Goal: Task Accomplishment & Management: Use online tool/utility

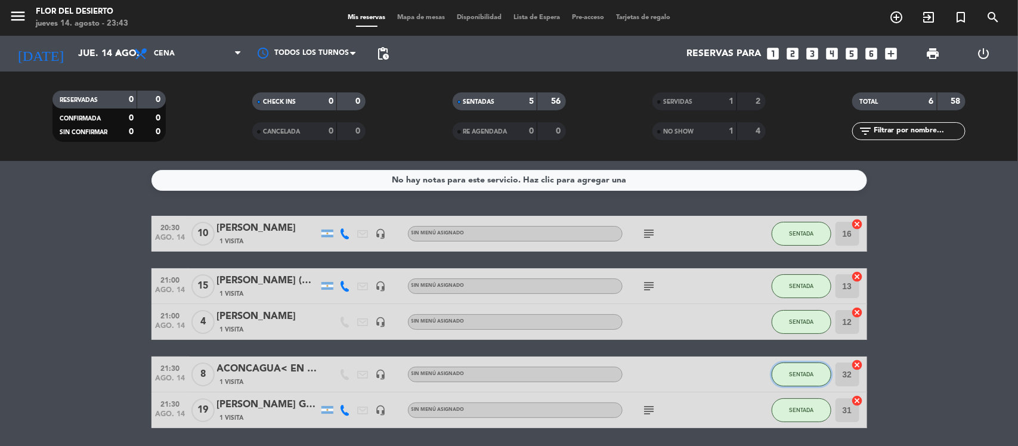
click at [801, 371] on span "SENTADA" at bounding box center [801, 374] width 24 height 7
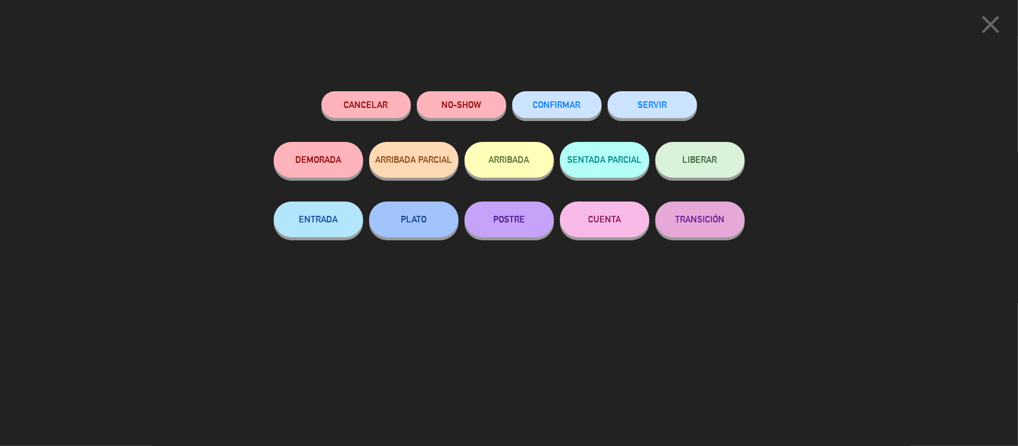
click at [669, 104] on button "SERVIR" at bounding box center [652, 104] width 89 height 27
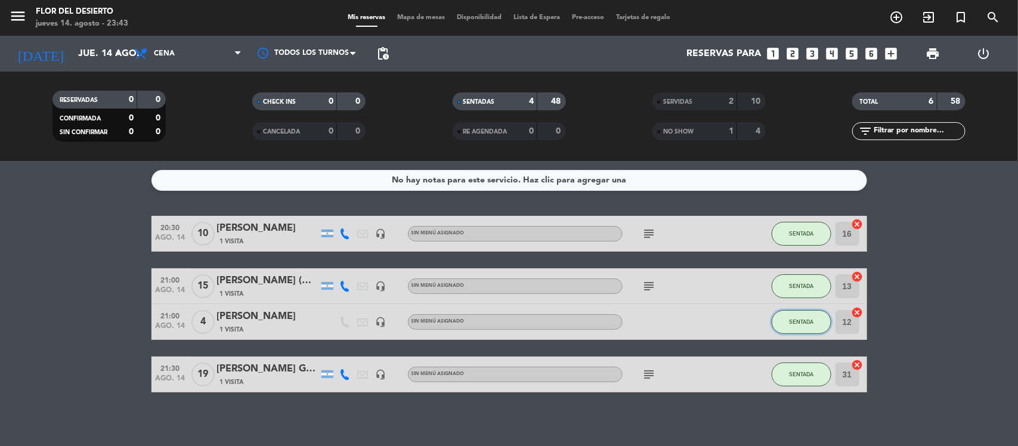
click at [799, 322] on span "SENTADA" at bounding box center [801, 322] width 24 height 7
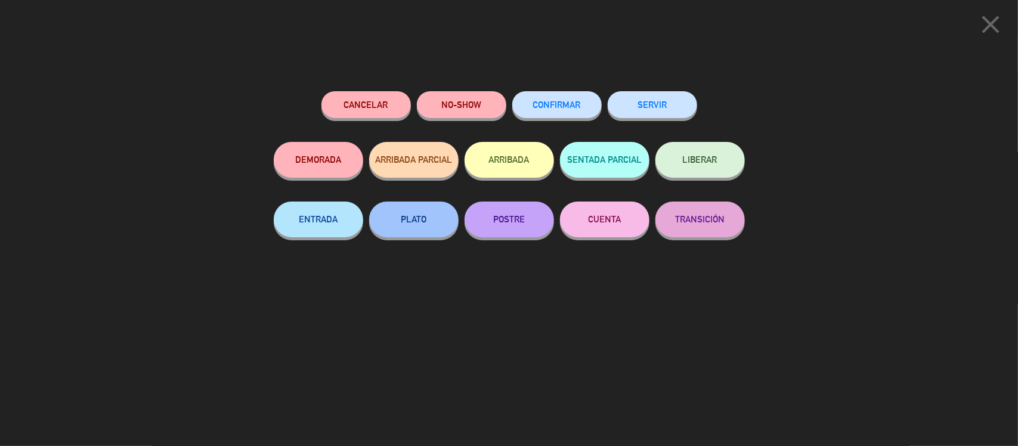
click at [681, 100] on button "SERVIR" at bounding box center [652, 104] width 89 height 27
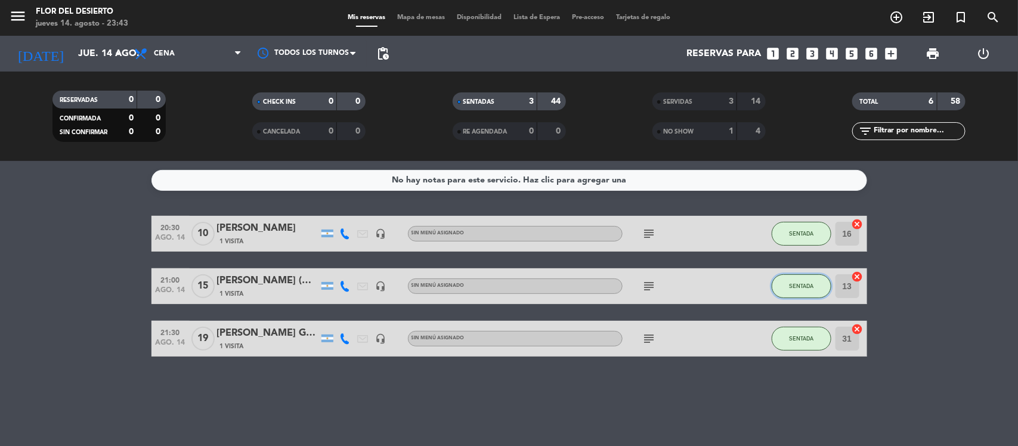
click at [804, 287] on span "SENTADA" at bounding box center [801, 286] width 24 height 7
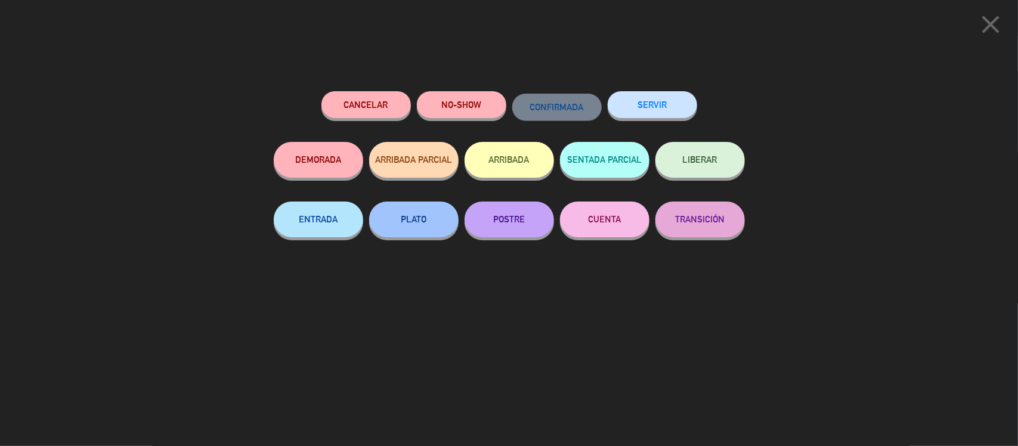
click at [651, 108] on button "SERVIR" at bounding box center [652, 104] width 89 height 27
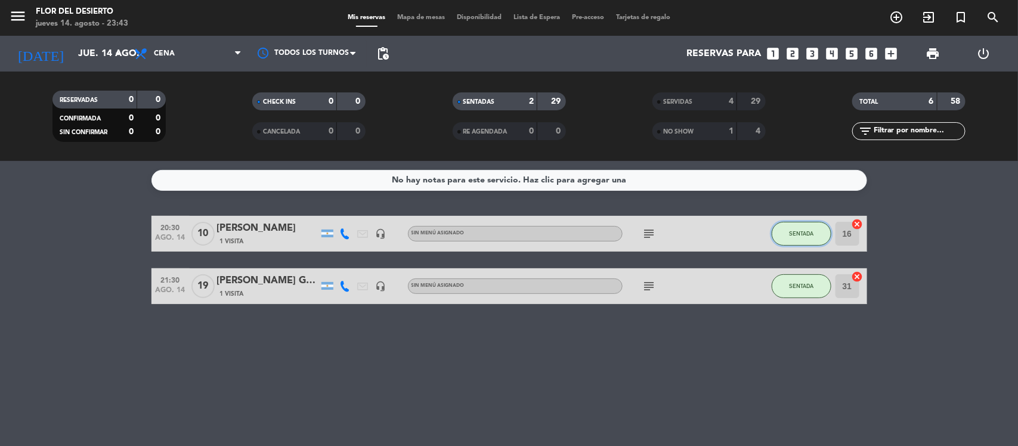
click at [786, 233] on button "SENTADA" at bounding box center [802, 234] width 60 height 24
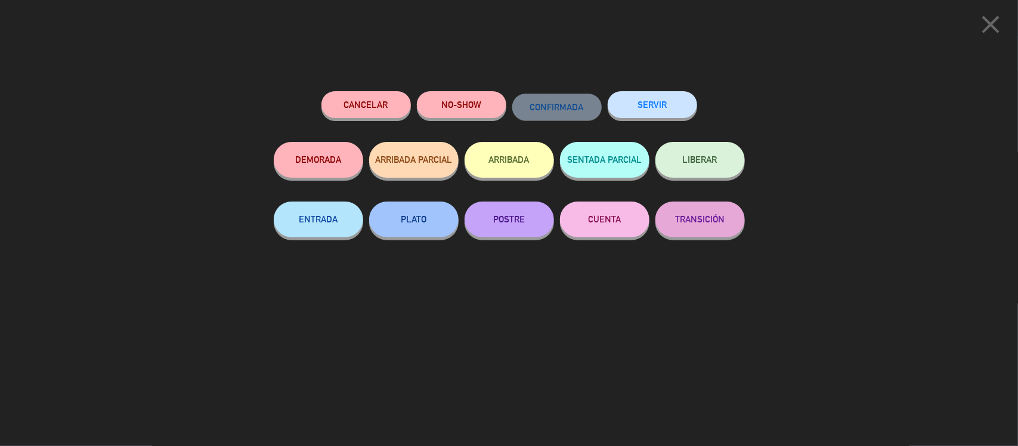
click at [679, 103] on button "SERVIR" at bounding box center [652, 104] width 89 height 27
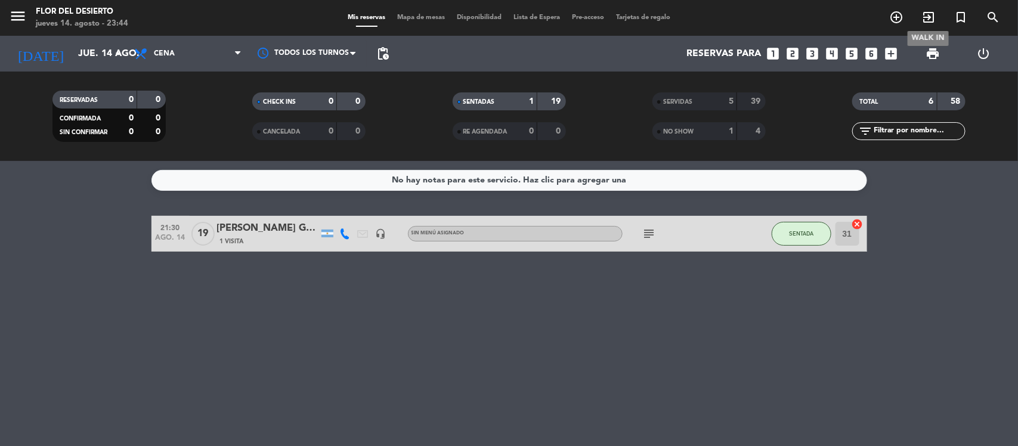
click at [926, 20] on icon "exit_to_app" at bounding box center [929, 17] width 14 height 14
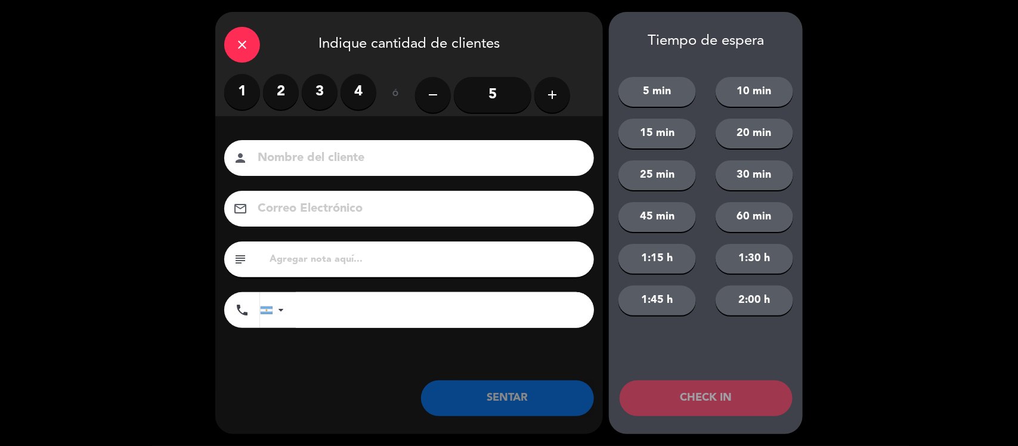
click at [285, 96] on label "2" at bounding box center [281, 92] width 36 height 36
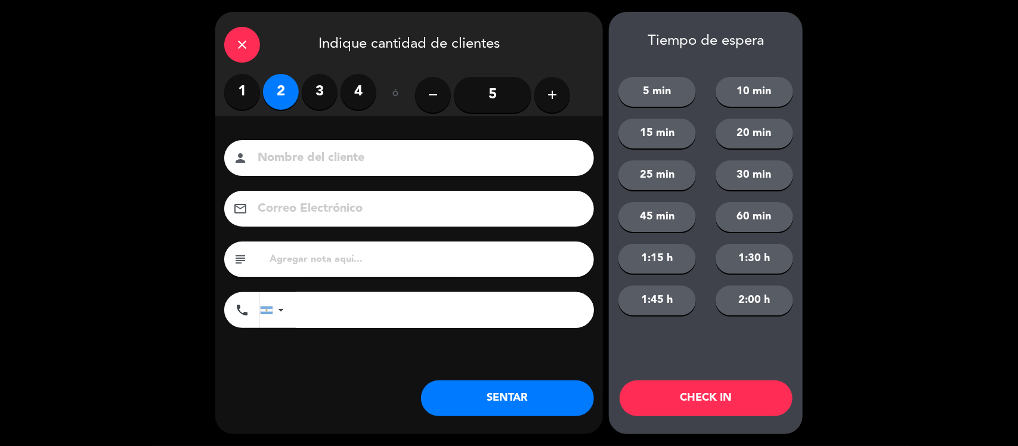
click at [490, 388] on button "SENTAR" at bounding box center [507, 399] width 173 height 36
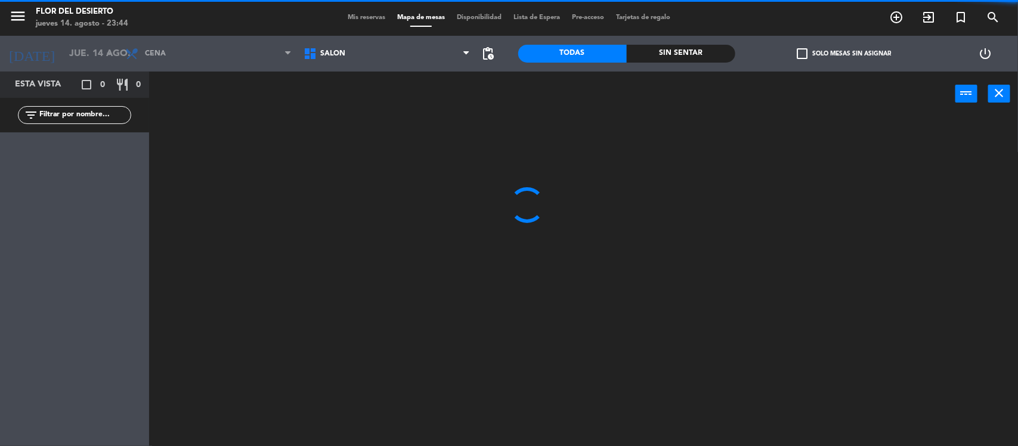
click at [370, 15] on span "Mis reservas" at bounding box center [367, 17] width 50 height 7
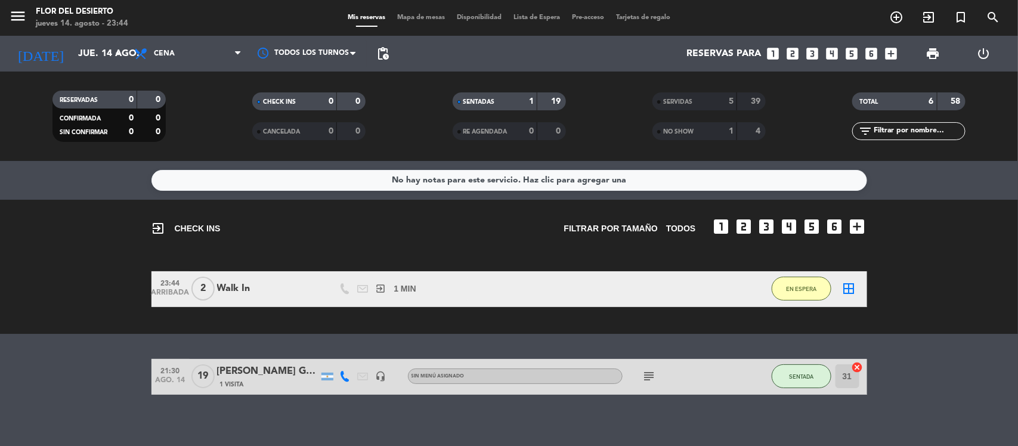
click at [418, 16] on span "Mapa de mesas" at bounding box center [421, 17] width 60 height 7
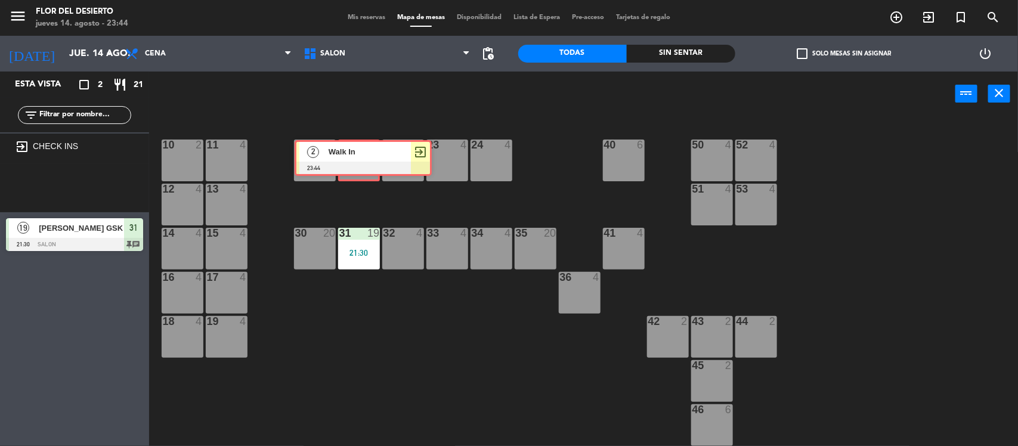
drag, startPoint x: 78, startPoint y: 185, endPoint x: 361, endPoint y: 155, distance: 284.3
click at [361, 154] on div "Esta vista crop_square 2 restaurant 21 filter_list exit_to_app CHECK INS 2 Walk…" at bounding box center [509, 260] width 1018 height 376
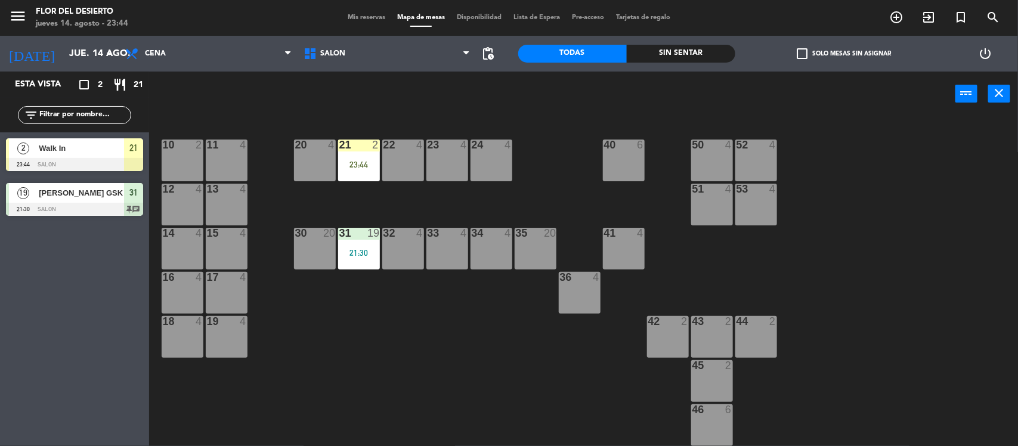
click at [356, 165] on div "23:44" at bounding box center [359, 164] width 42 height 8
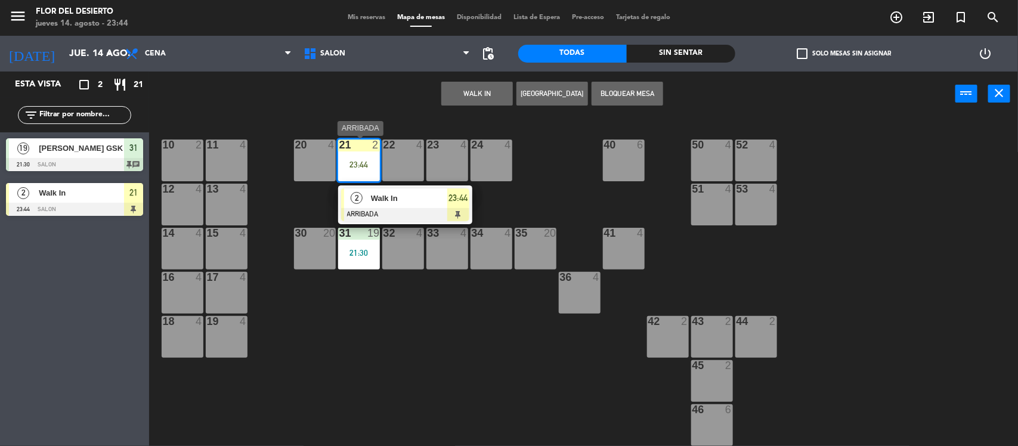
click at [390, 197] on span "Walk In" at bounding box center [409, 198] width 76 height 13
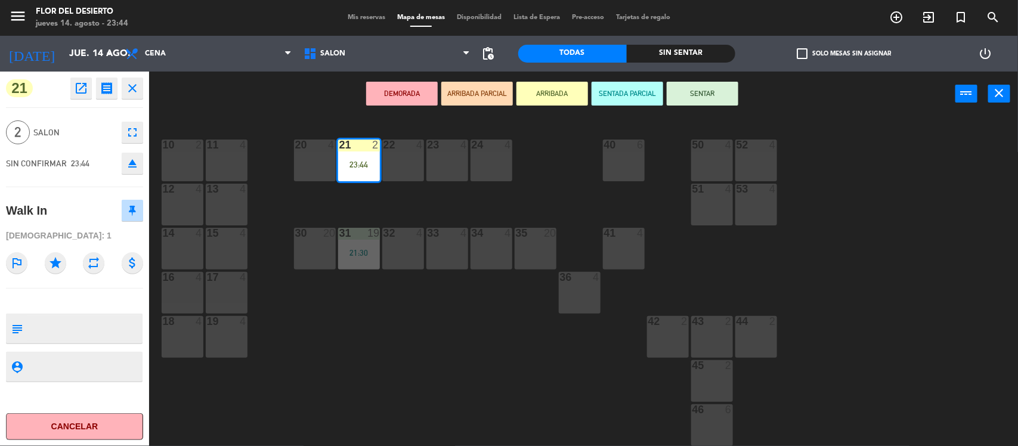
click at [704, 93] on button "SENTAR" at bounding box center [703, 94] width 72 height 24
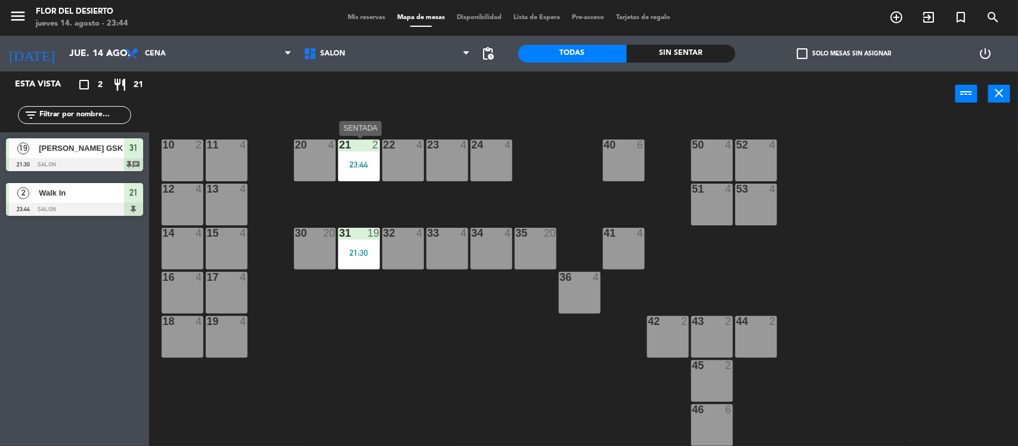
click at [369, 156] on div "21 2 23:44" at bounding box center [359, 161] width 42 height 42
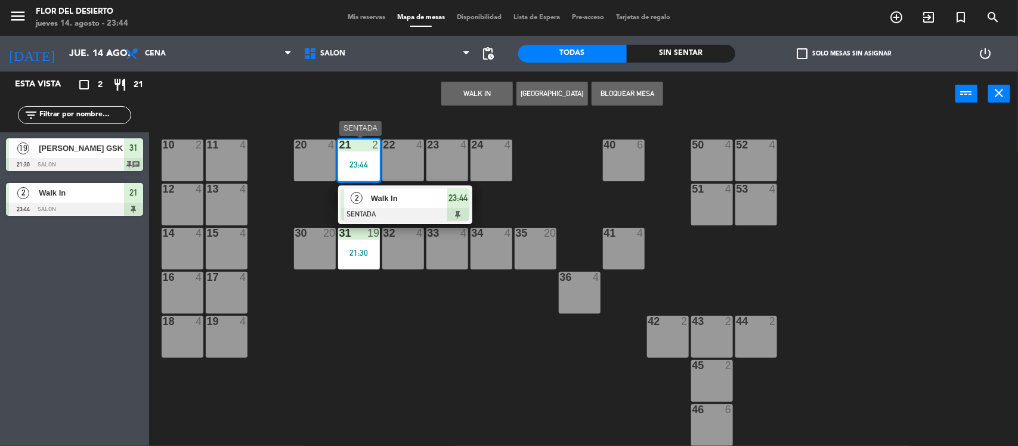
click at [397, 218] on div at bounding box center [405, 214] width 128 height 13
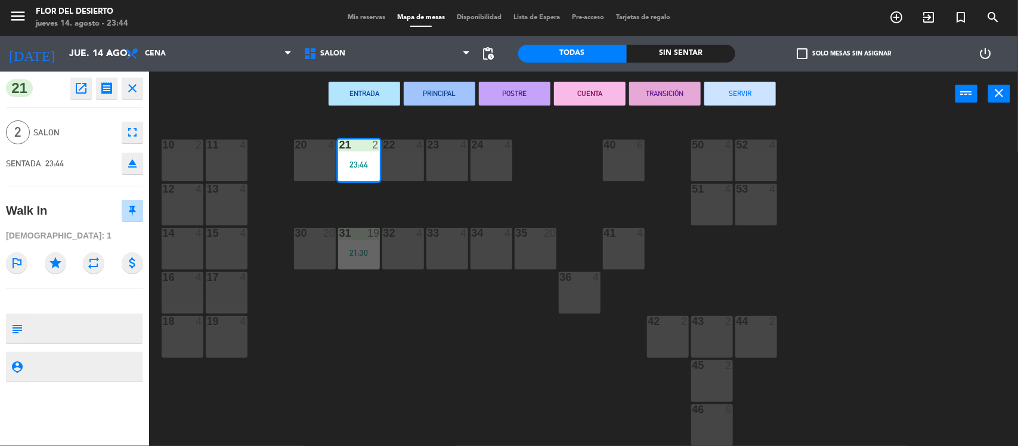
click at [744, 95] on button "SERVIR" at bounding box center [740, 94] width 72 height 24
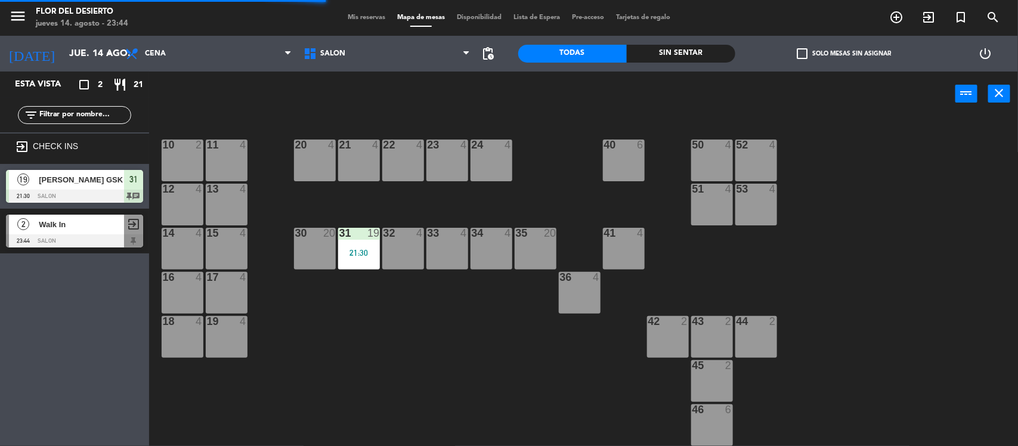
click at [358, 20] on span "Mis reservas" at bounding box center [367, 17] width 50 height 7
